Goal: Information Seeking & Learning: Learn about a topic

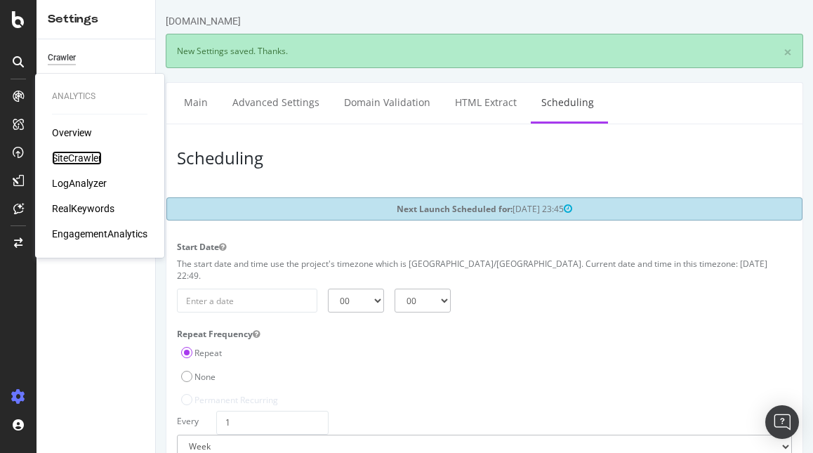
click at [95, 158] on div "SiteCrawler" at bounding box center [77, 158] width 50 height 14
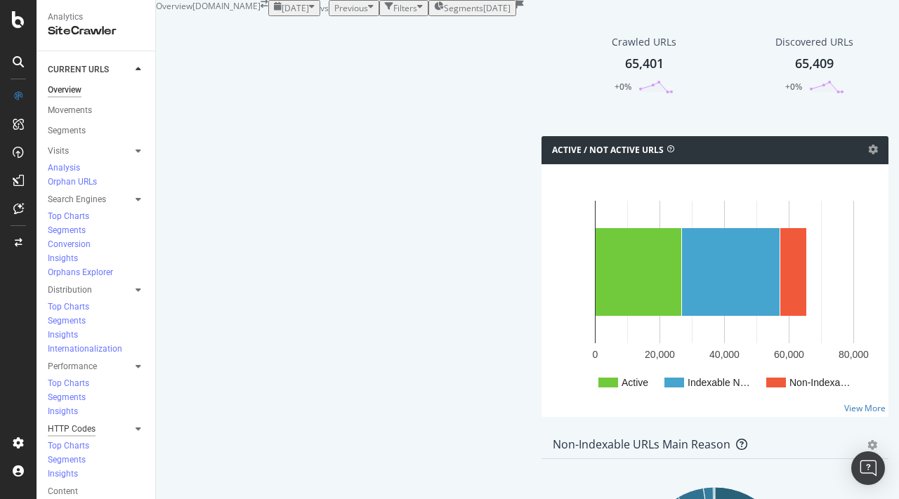
click at [83, 422] on div "HTTP Codes" at bounding box center [72, 429] width 48 height 15
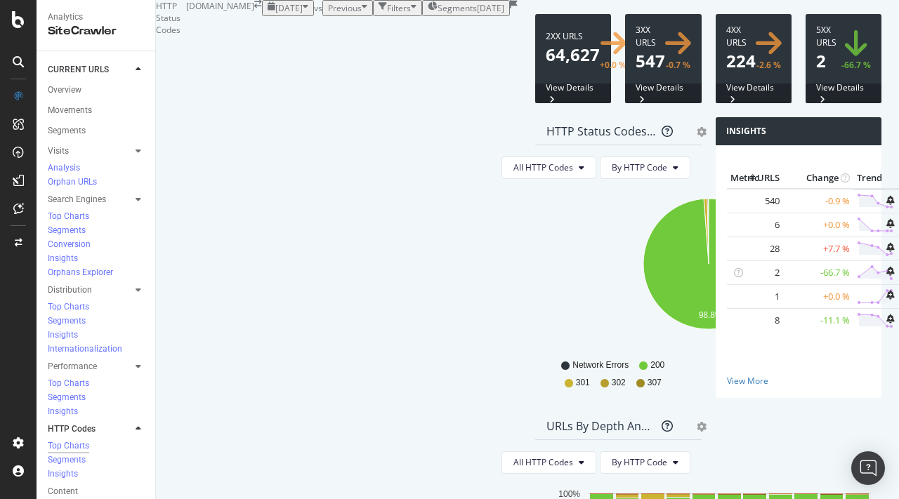
click at [303, 14] on div "button" at bounding box center [306, 8] width 6 height 12
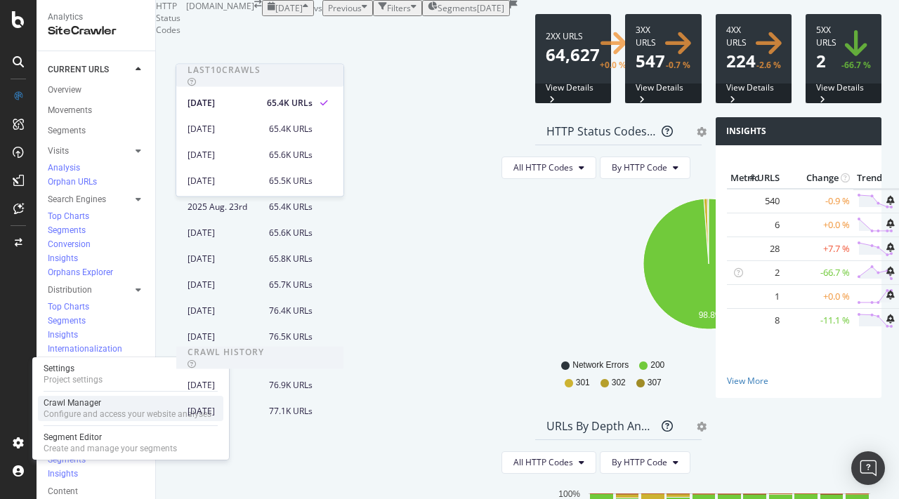
click at [74, 412] on div "Configure and access your website analyses" at bounding box center [128, 414] width 168 height 11
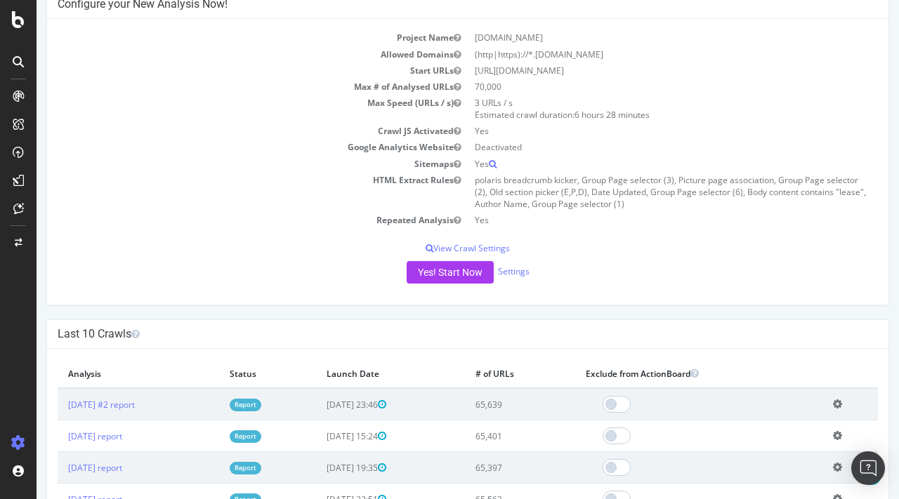
scroll to position [218, 0]
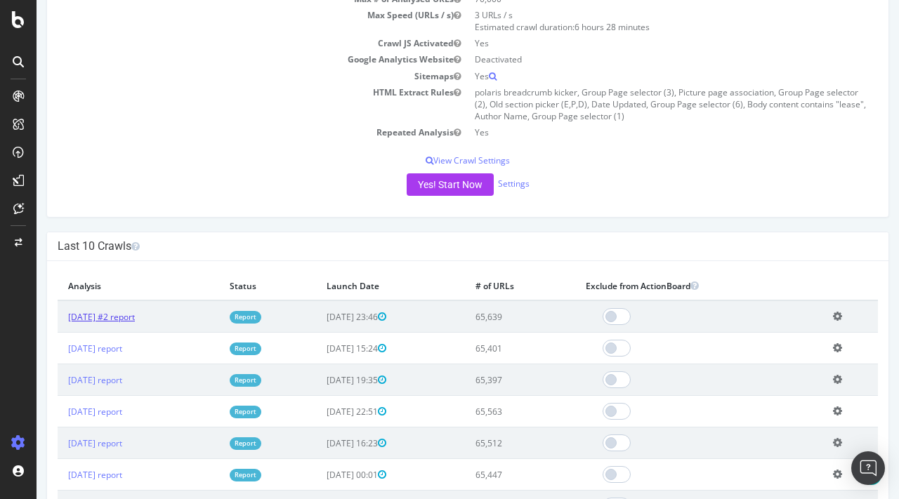
click at [135, 320] on link "2025 Aug. 31st #2 report" at bounding box center [101, 317] width 67 height 12
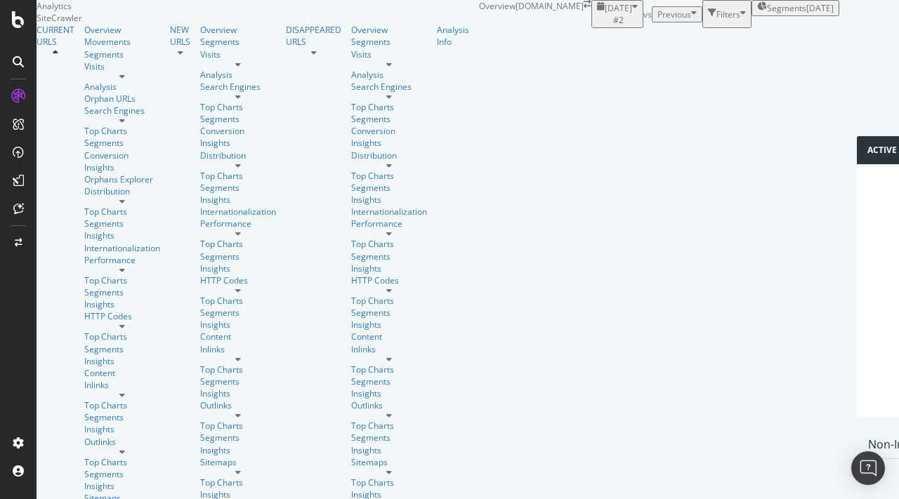
scroll to position [684, 0]
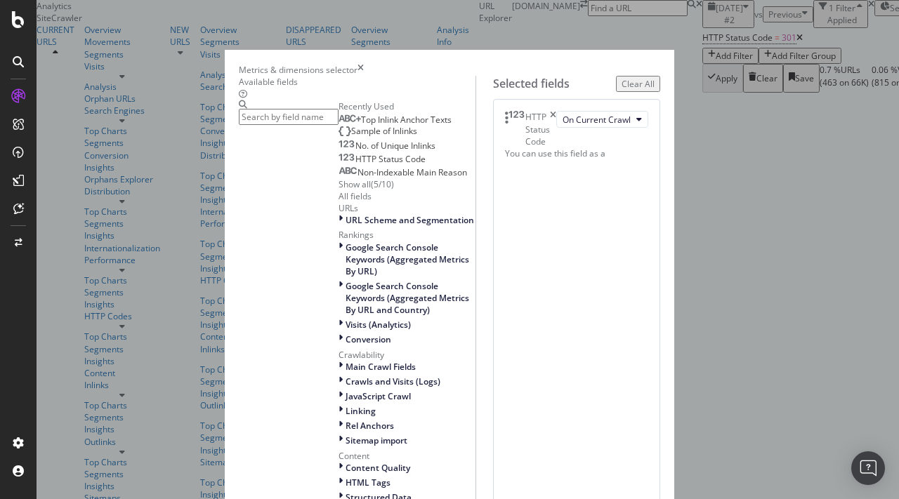
click at [364, 64] on icon "times" at bounding box center [360, 70] width 6 height 12
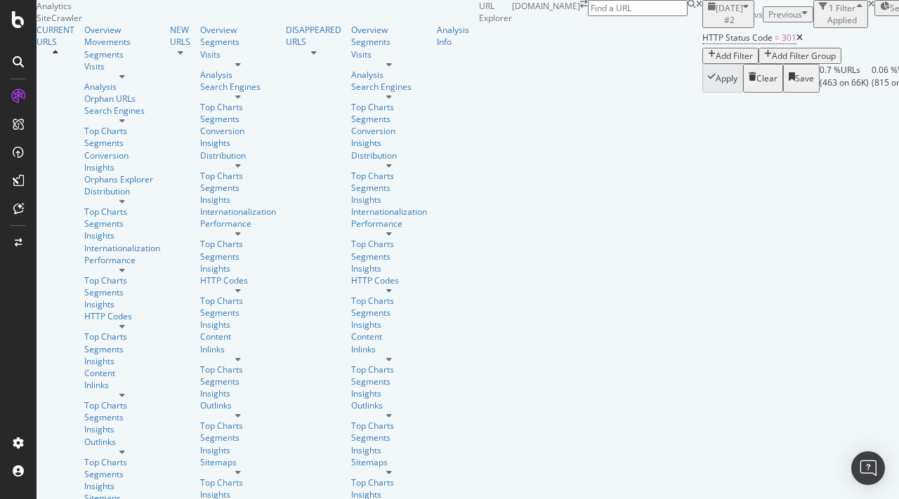
click at [716, 62] on div "Add Filter" at bounding box center [734, 56] width 37 height 12
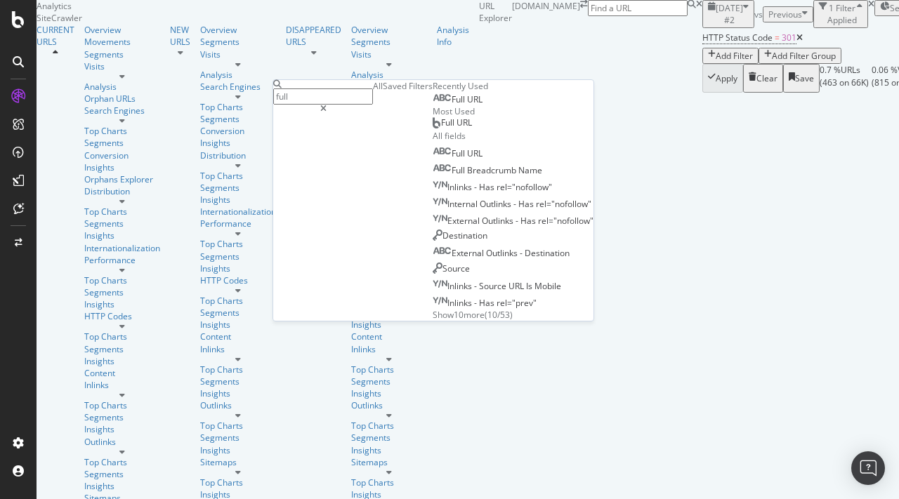
type input "full"
click at [433, 105] on div "Full URL" at bounding box center [513, 98] width 161 height 13
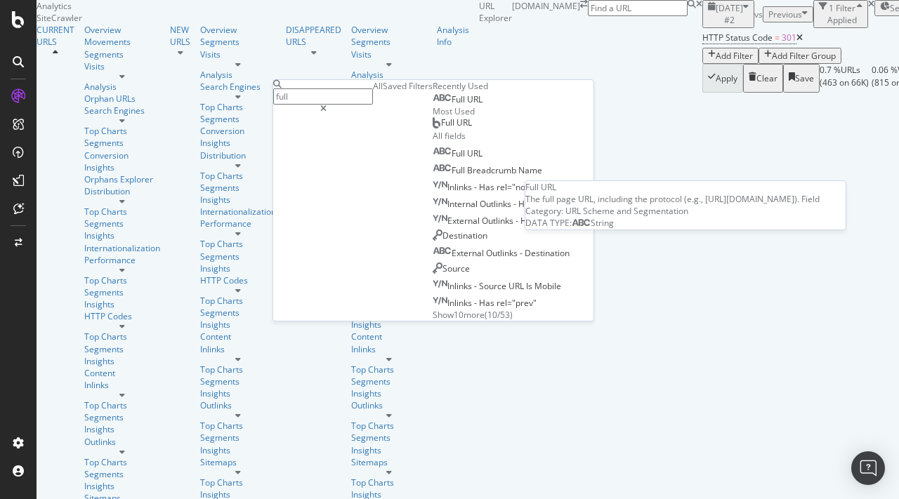
click at [452, 105] on span "Full" at bounding box center [459, 99] width 15 height 12
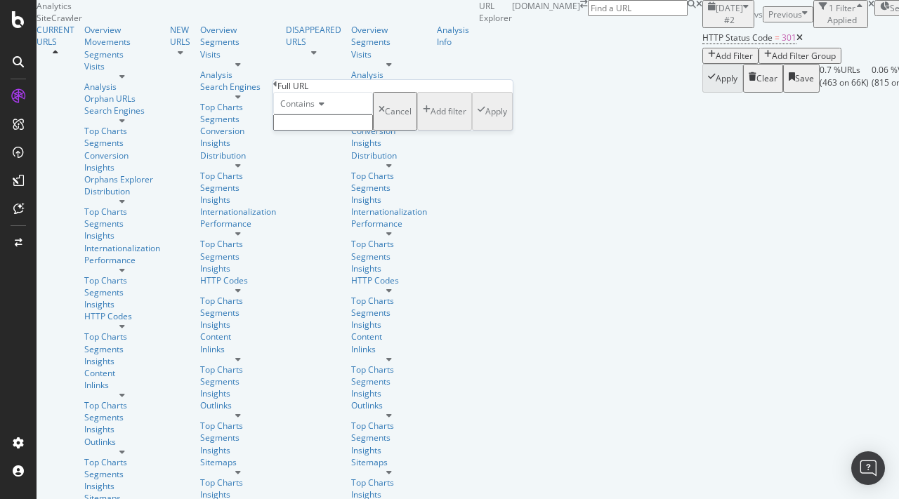
click at [324, 108] on icon at bounding box center [320, 104] width 10 height 8
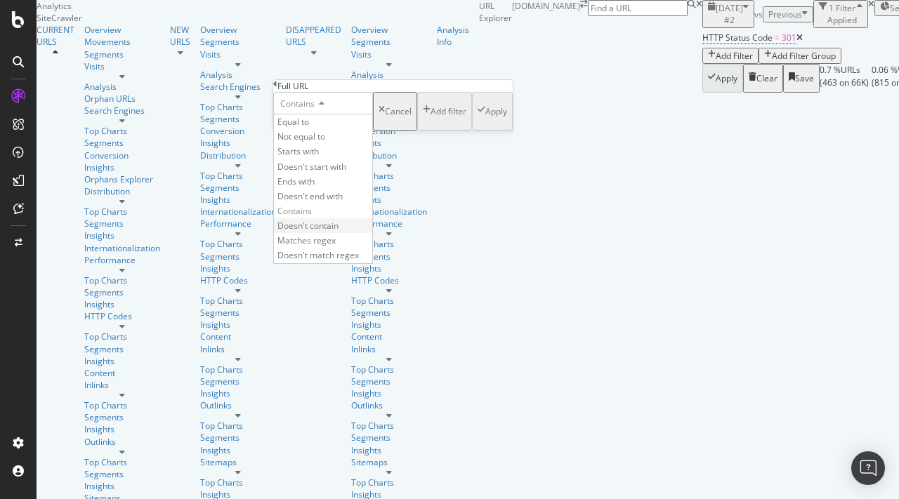
click at [331, 233] on div "Doesn't contain" at bounding box center [323, 225] width 98 height 15
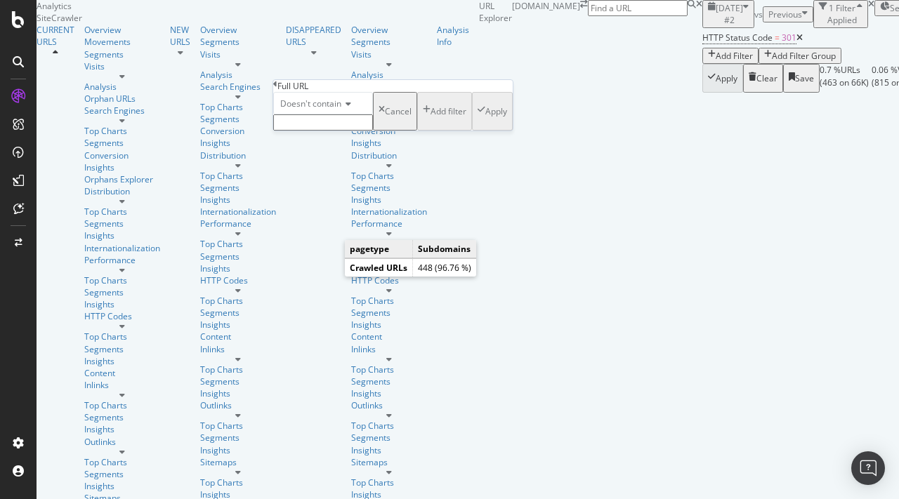
click at [335, 131] on input "text" at bounding box center [323, 122] width 100 height 16
type input "[DOMAIN_NAME]"
click at [416, 139] on div "Doesn't contain [DOMAIN_NAME] Cancel Add filter Apply" at bounding box center [392, 115] width 239 height 47
click at [485, 121] on div "Apply" at bounding box center [496, 116] width 22 height 12
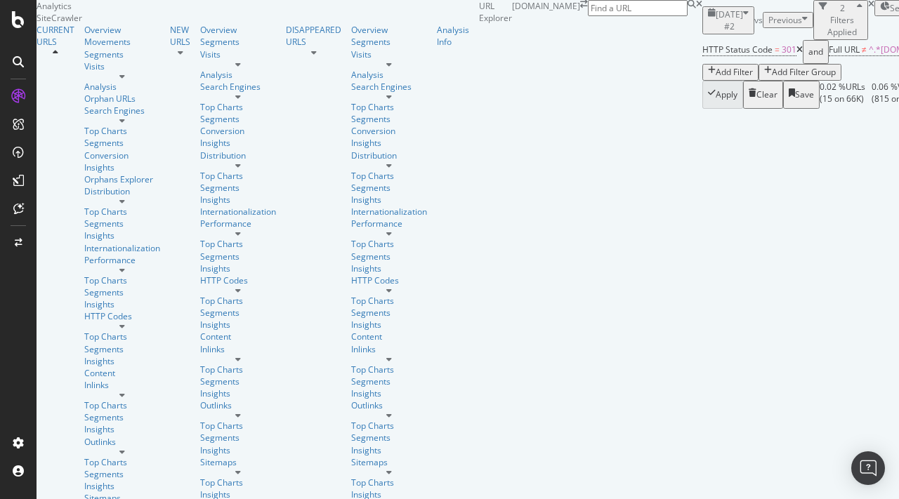
scroll to position [256, 0]
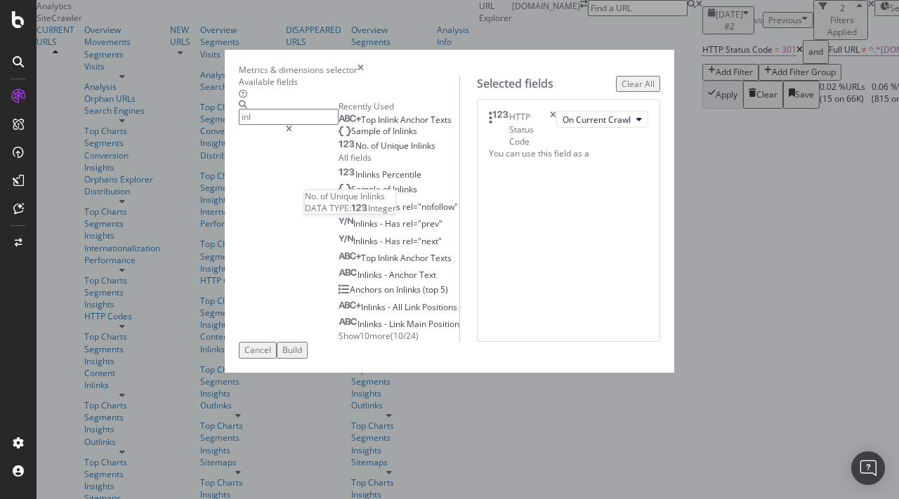
type input "inl"
click at [339, 152] on div "No. of Unique Inlinks" at bounding box center [387, 145] width 97 height 11
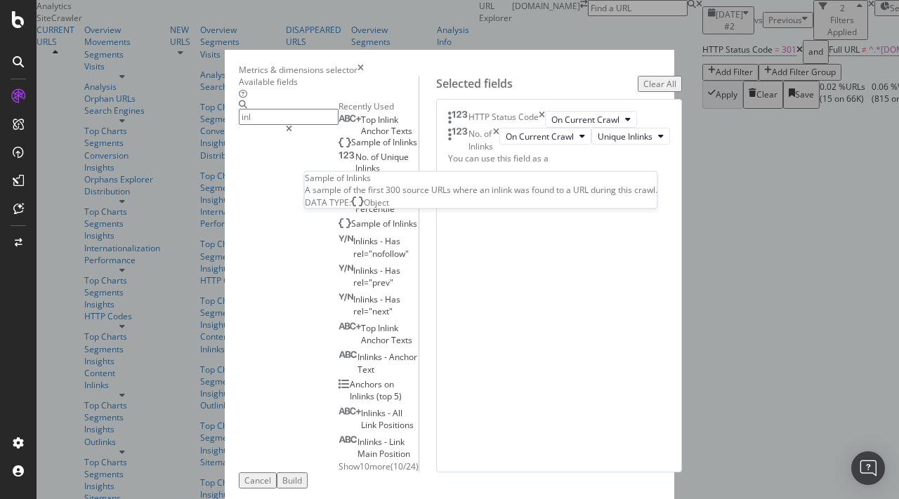
click at [339, 148] on div "Sample of Inlinks" at bounding box center [378, 142] width 79 height 11
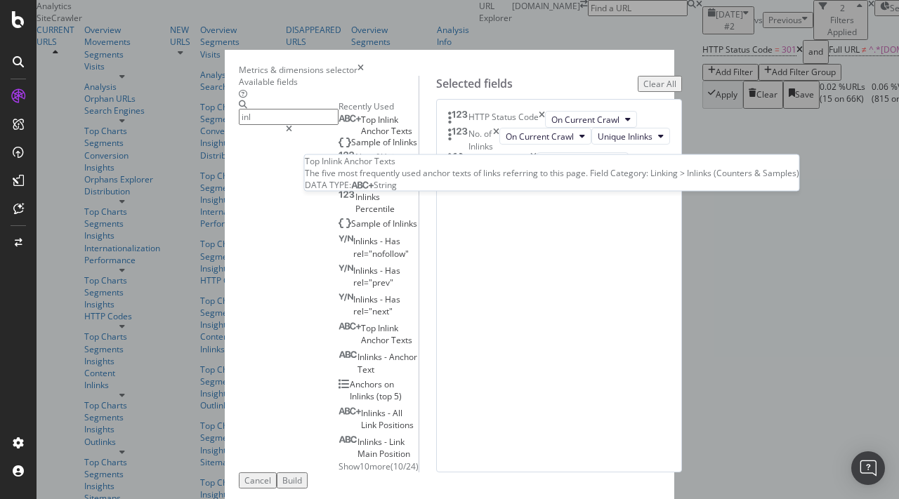
click at [391, 137] on span "Texts" at bounding box center [401, 131] width 21 height 12
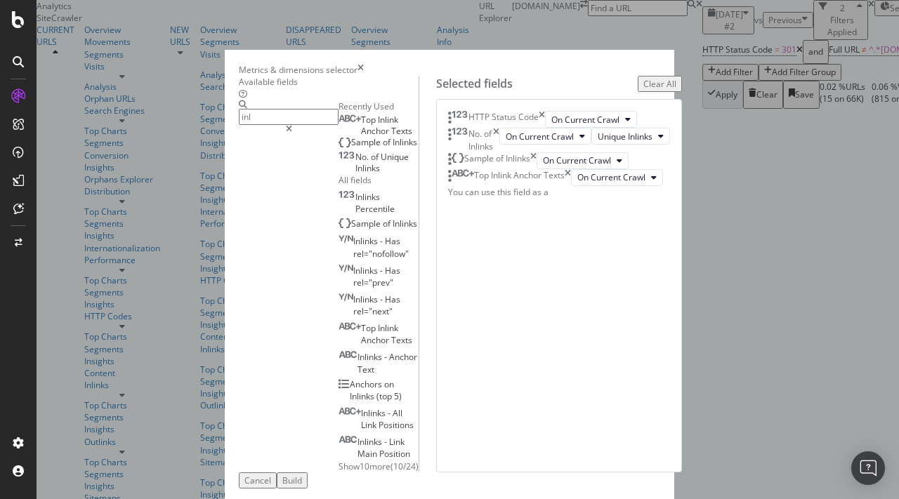
click at [545, 128] on icon "times" at bounding box center [542, 119] width 6 height 17
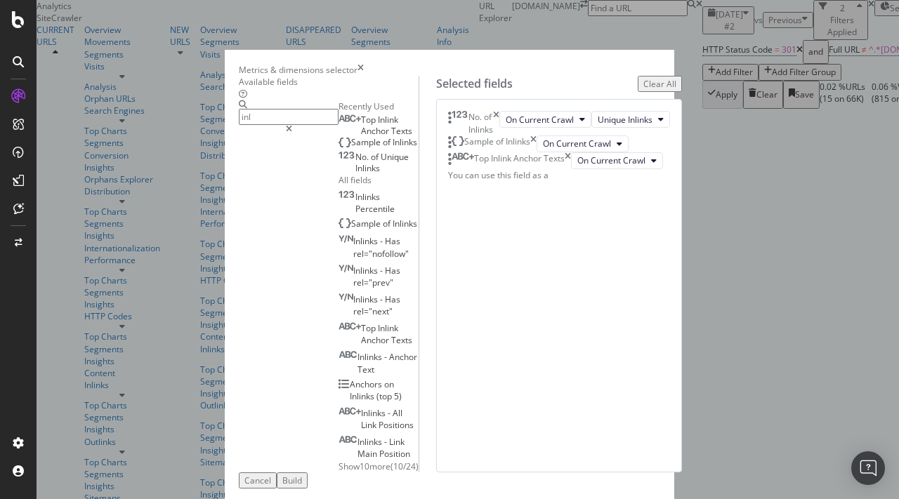
click at [308, 473] on button "Build" at bounding box center [292, 481] width 31 height 16
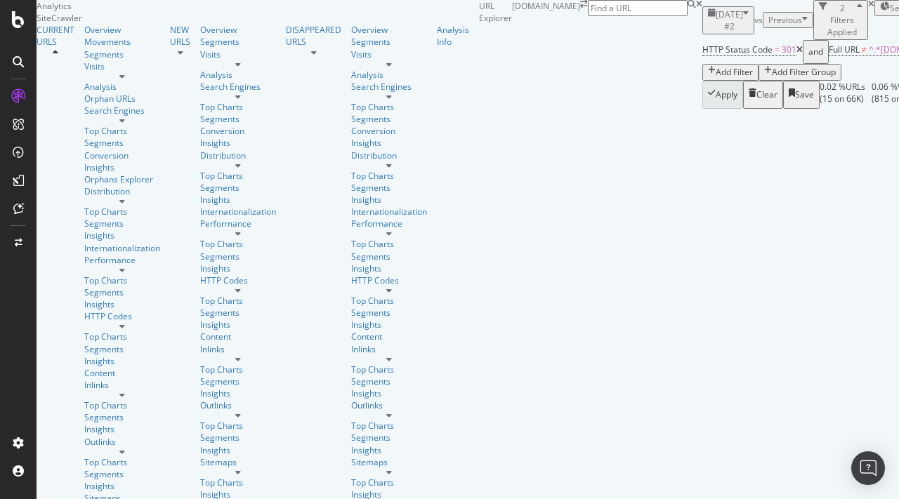
scroll to position [0, 277]
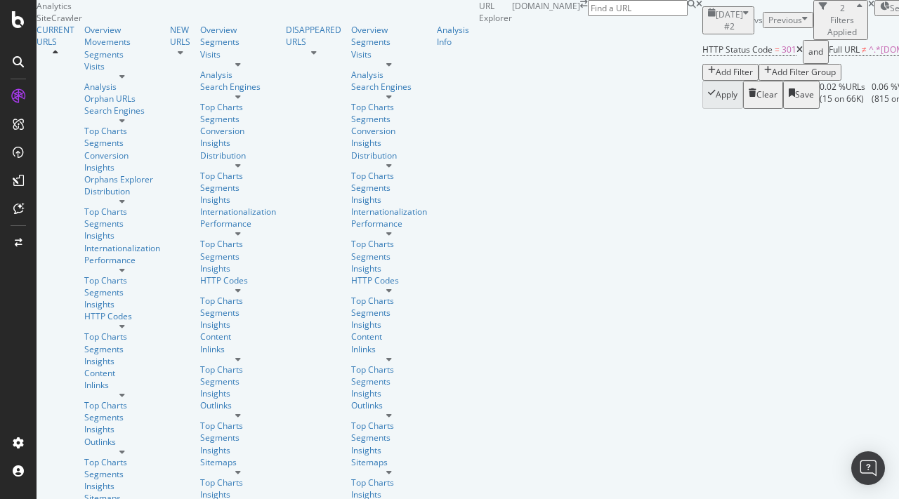
drag, startPoint x: 397, startPoint y: 336, endPoint x: 375, endPoint y: 310, distance: 34.4
copy link "36235/ski-carriers-tested"
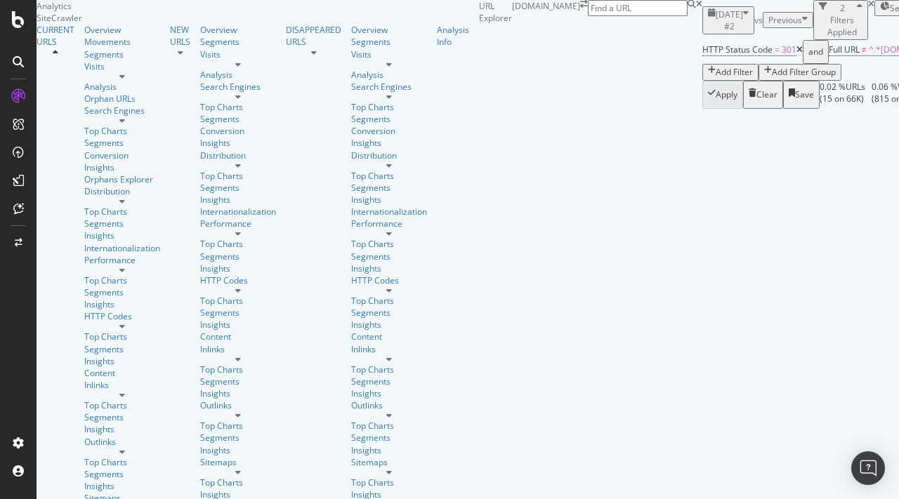
scroll to position [0, 259]
click at [84, 310] on div "HTTP Codes" at bounding box center [122, 316] width 76 height 12
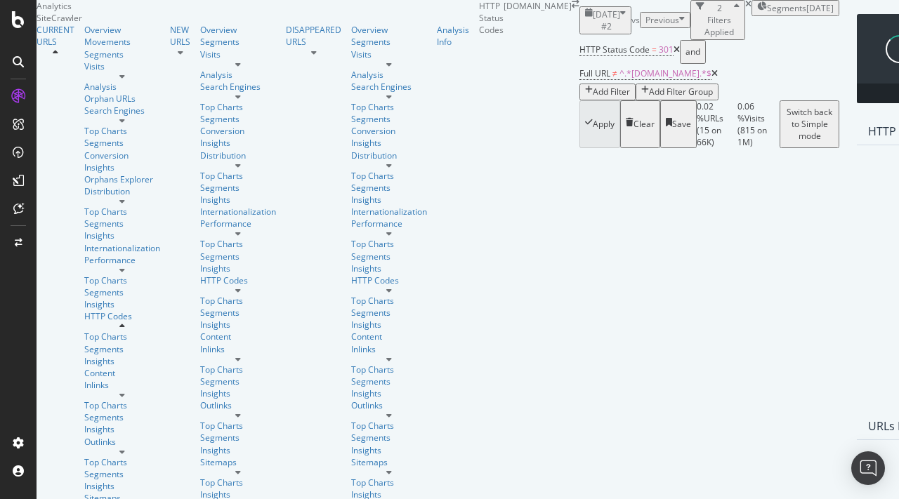
click at [673, 54] on icon at bounding box center [676, 50] width 6 height 8
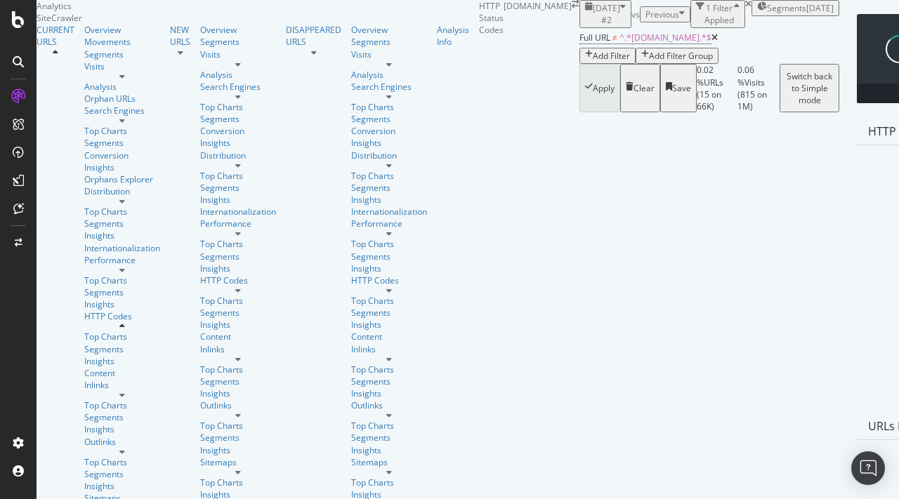
click at [711, 42] on icon at bounding box center [714, 38] width 6 height 8
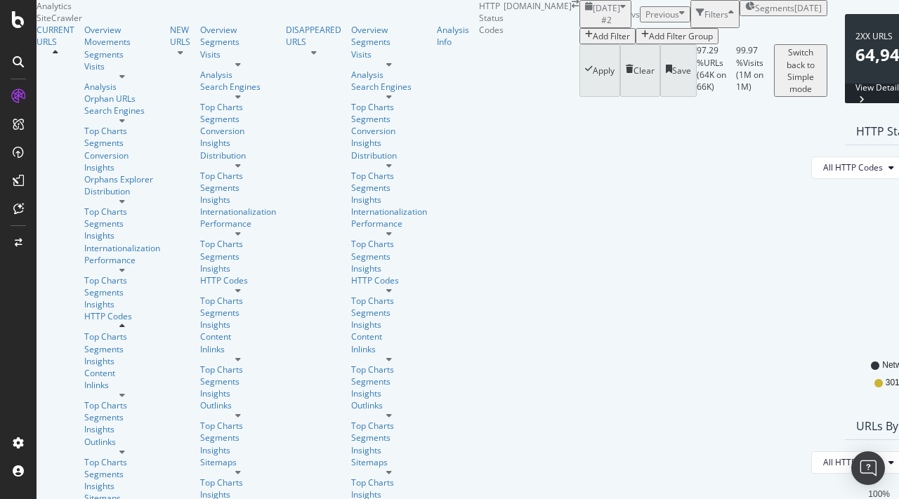
scroll to position [43, 0]
